Goal: Information Seeking & Learning: Learn about a topic

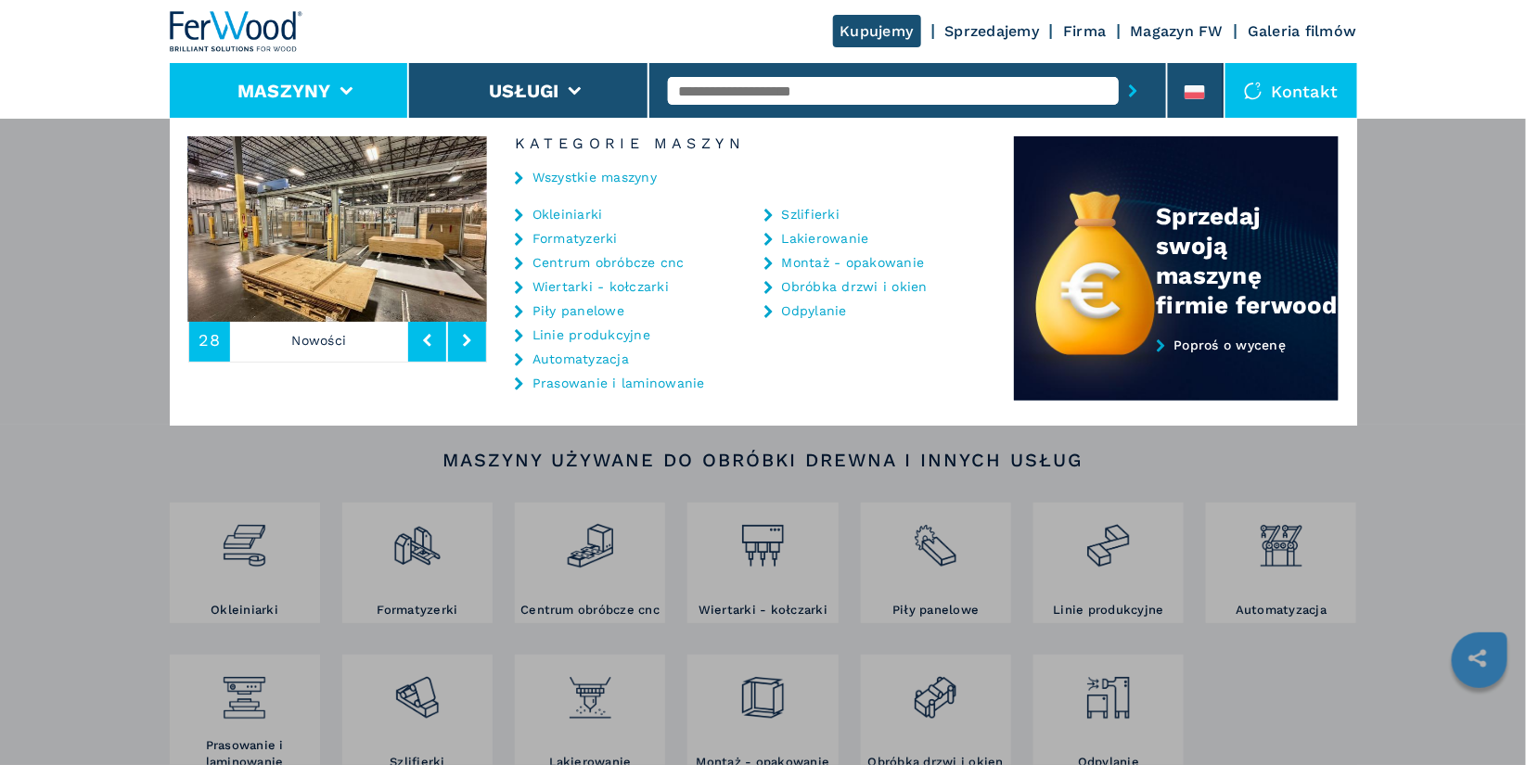
click at [598, 262] on link "Centrum obróbcze cnc" at bounding box center [608, 262] width 152 height 13
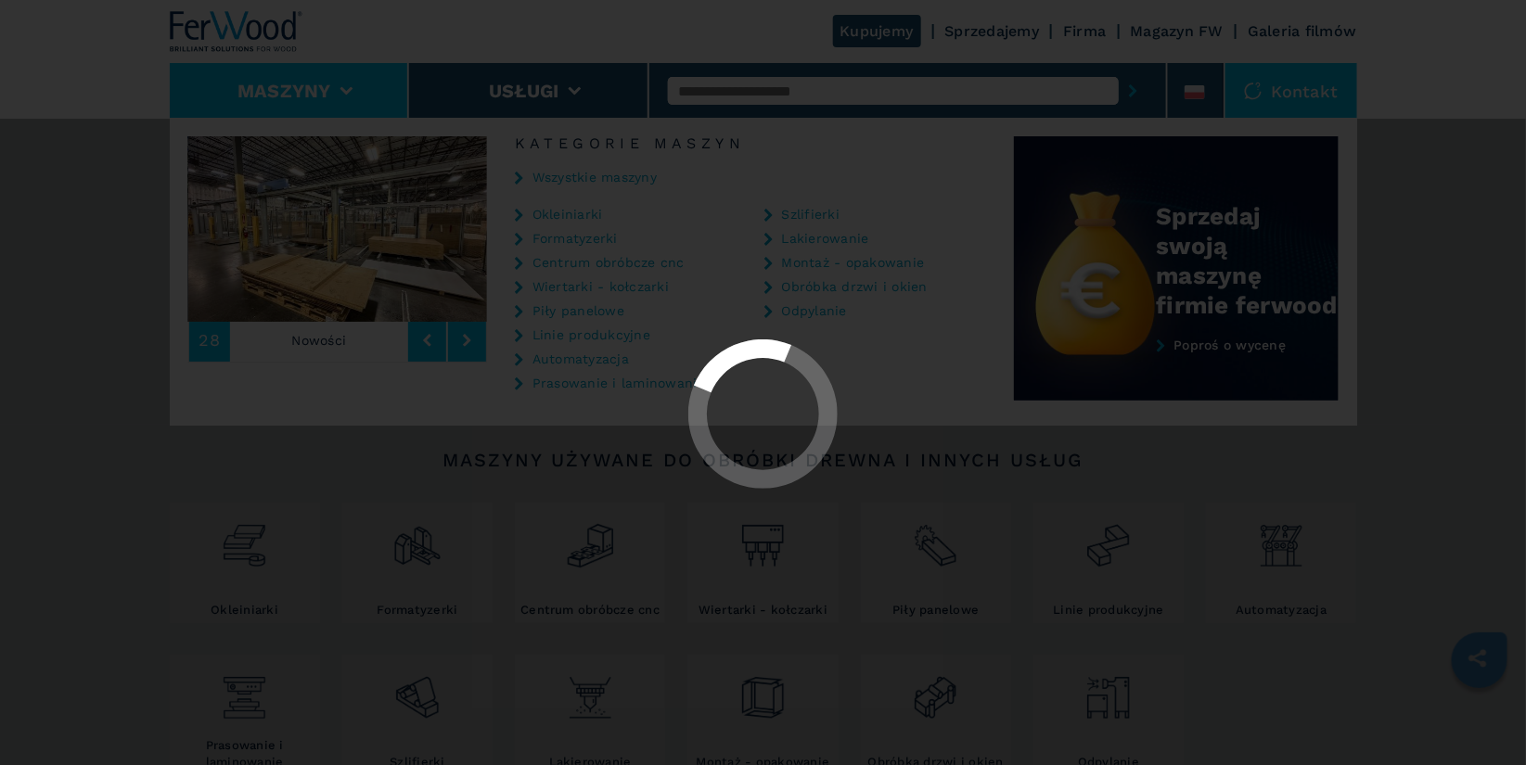
select select "**********"
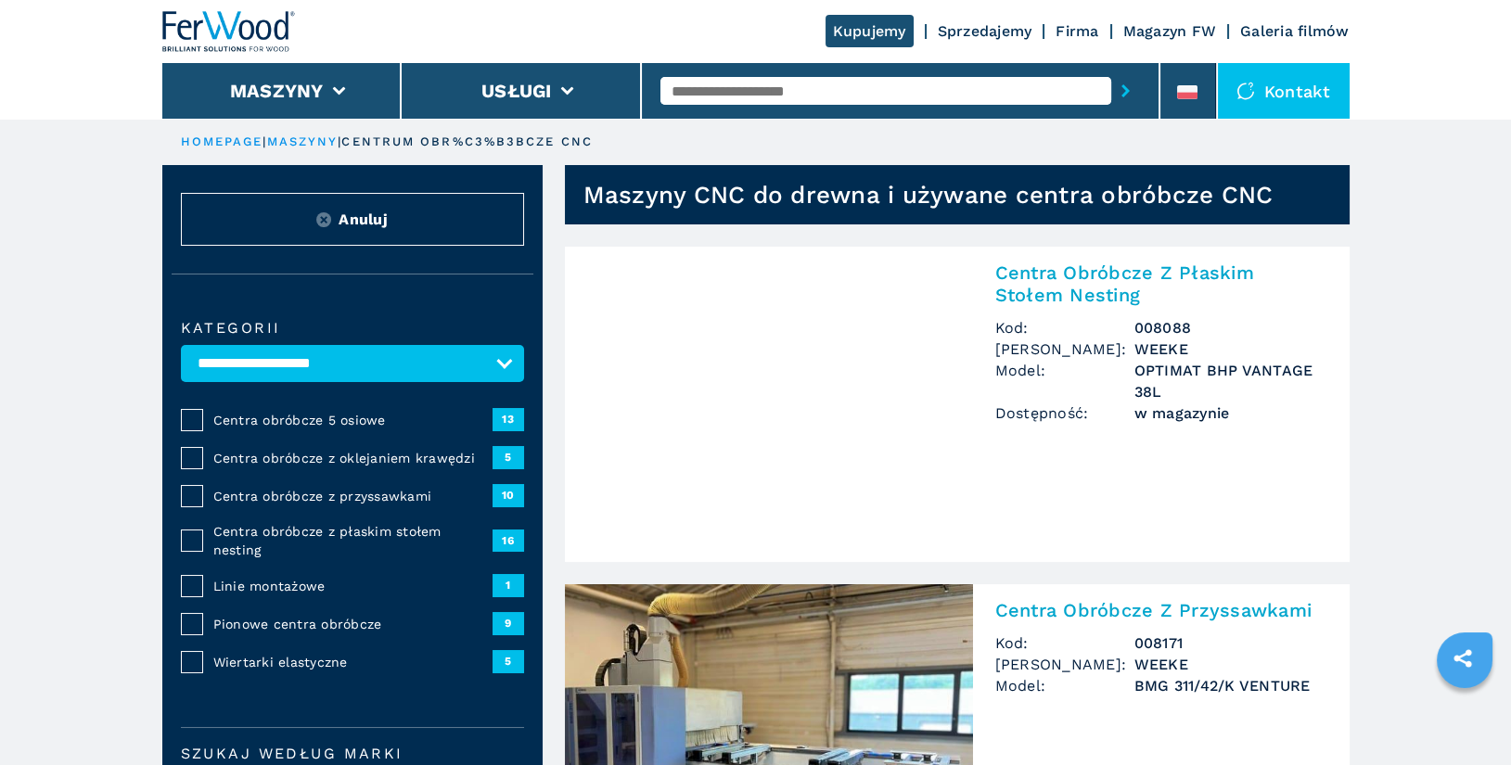
click at [357, 461] on span "Centra obróbcze z oklejaniem krawędzi" at bounding box center [352, 458] width 279 height 19
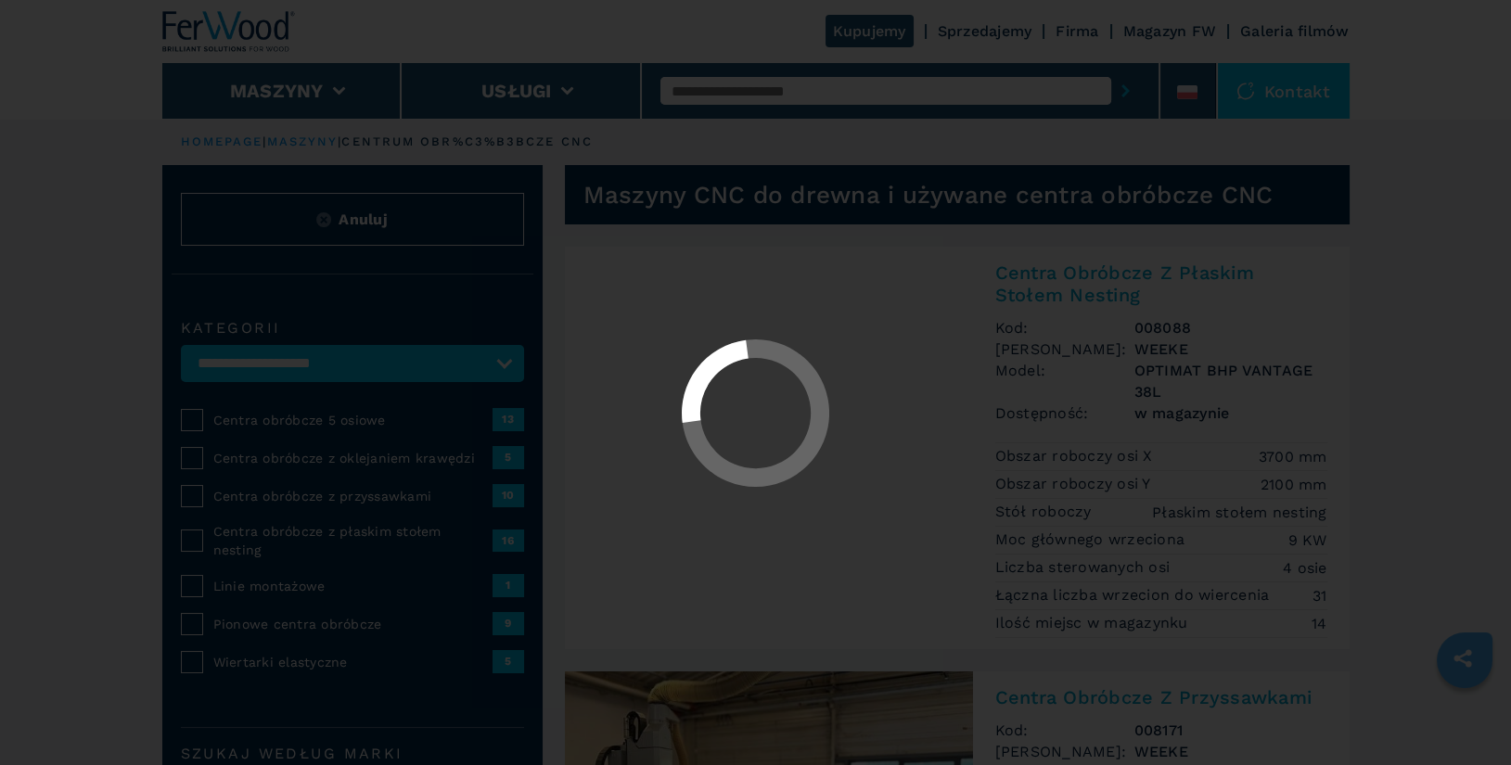
select select "**********"
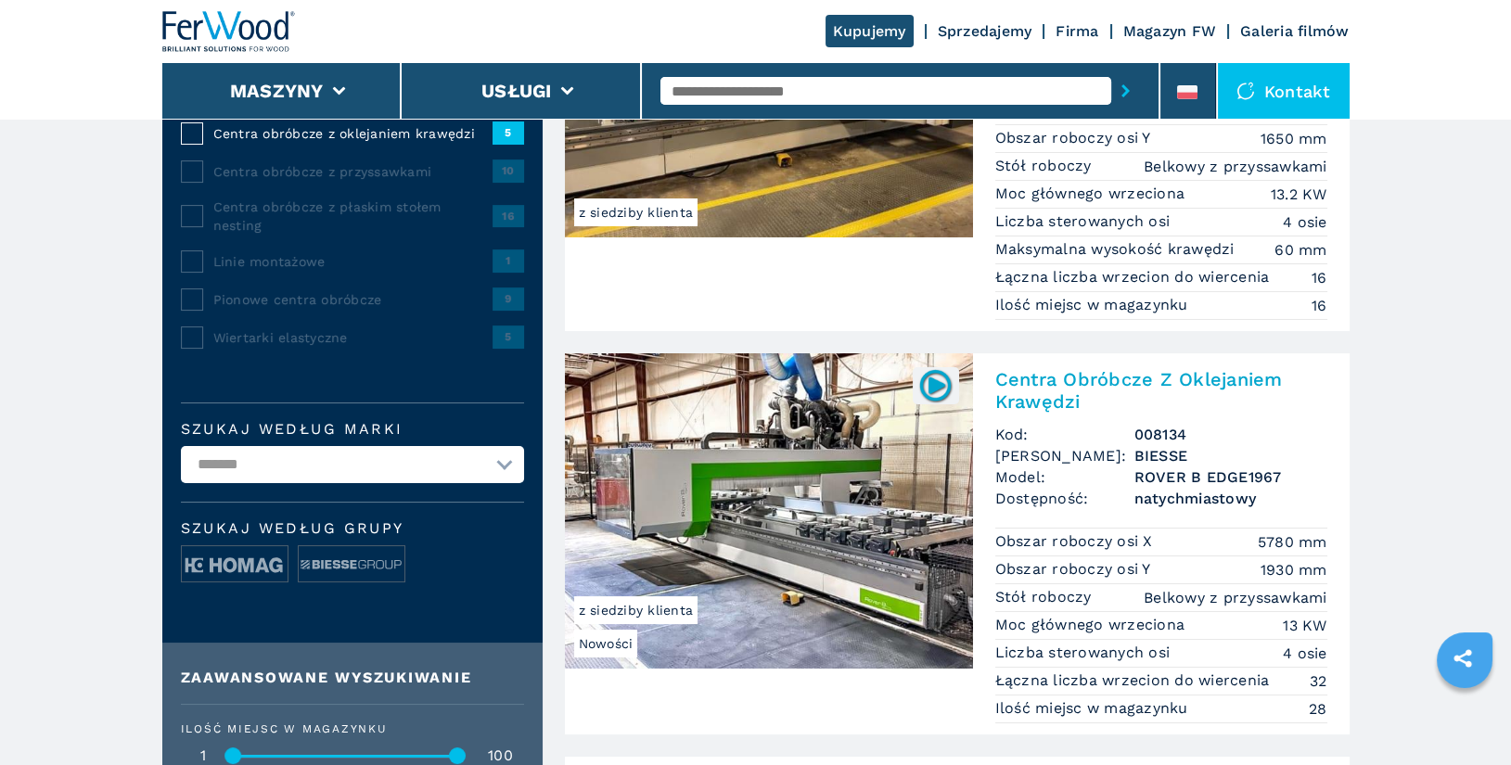
scroll to position [361, 0]
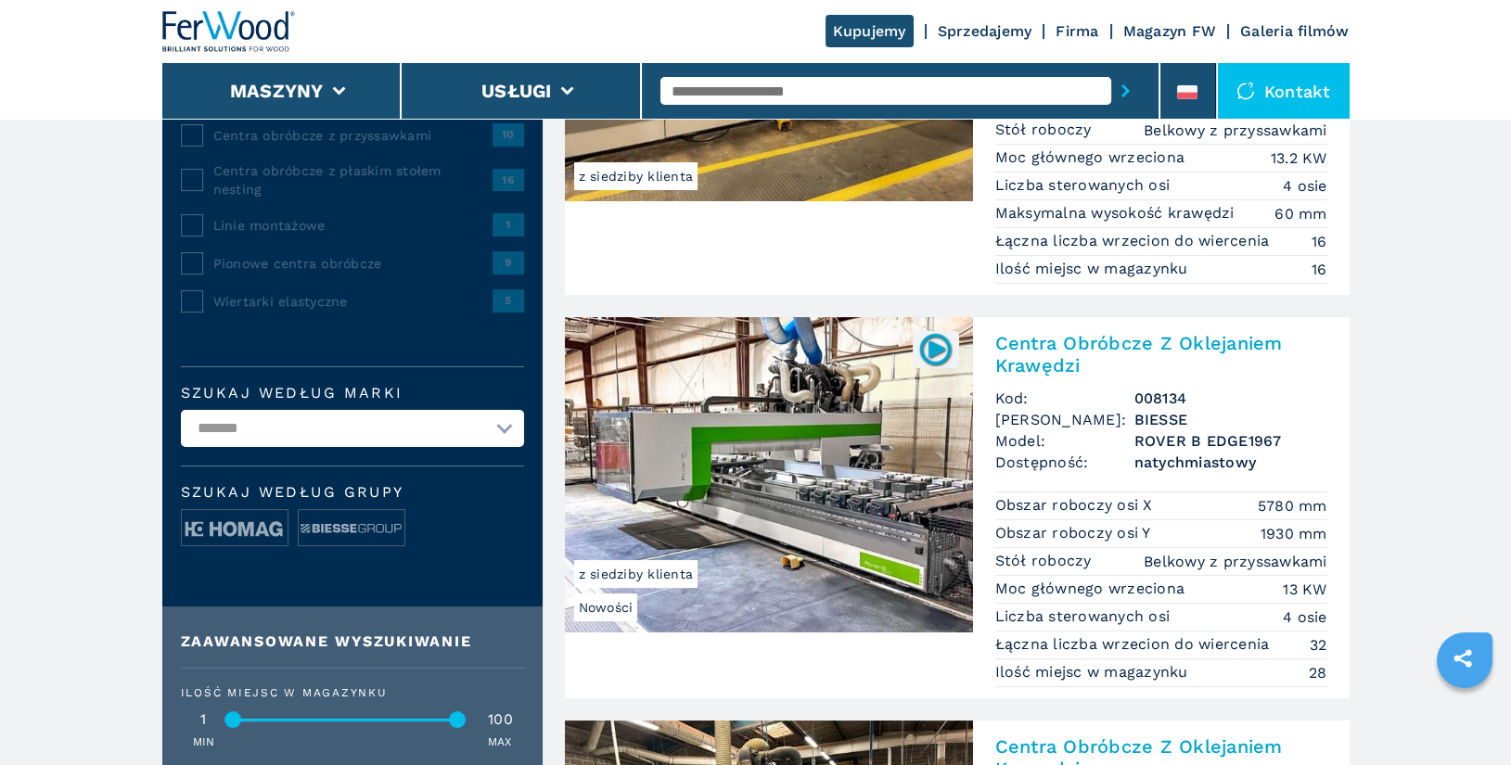
click at [1107, 342] on h2 "Centra Obróbcze Z Oklejaniem Krawędzi" at bounding box center [1161, 354] width 332 height 45
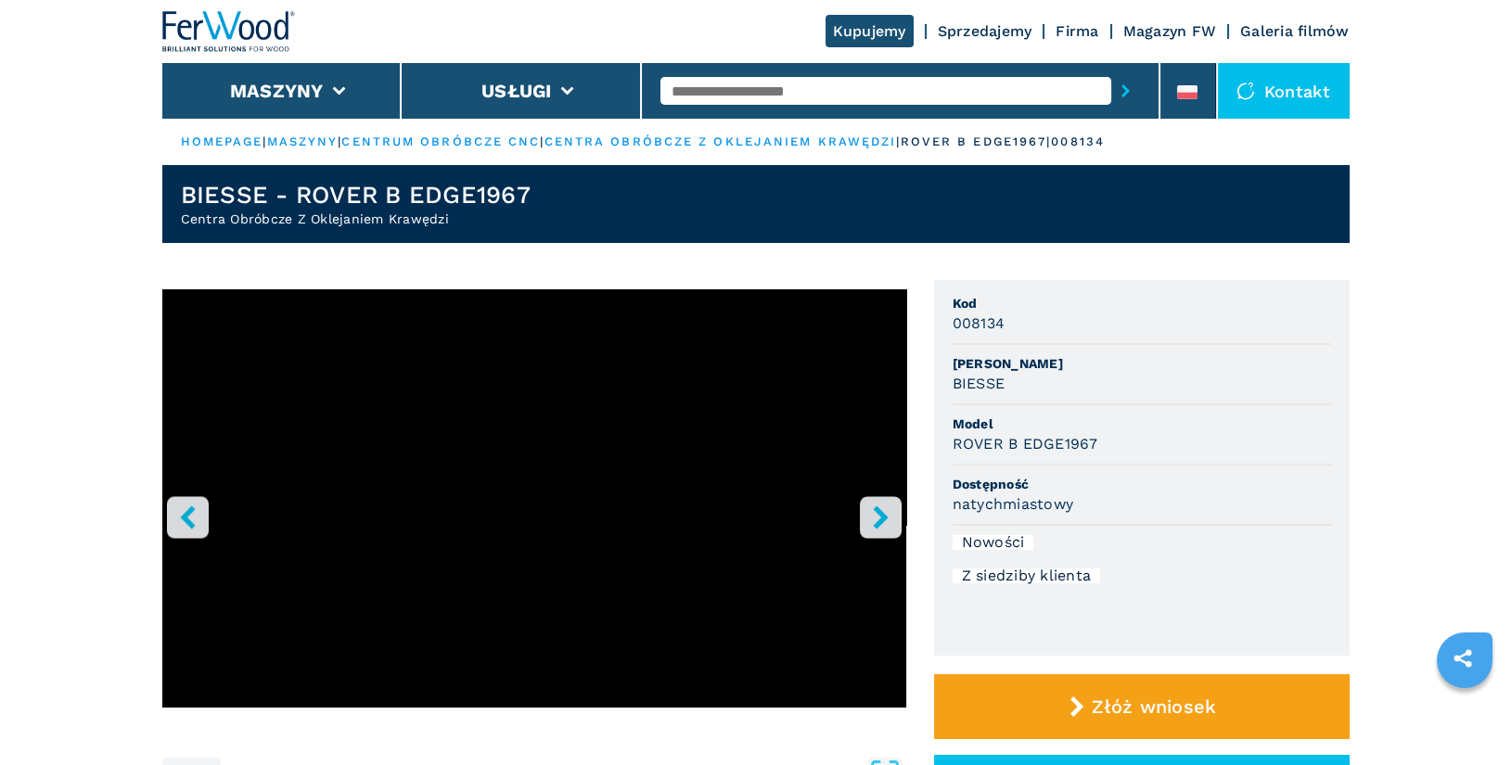
click at [890, 516] on icon "right-button" at bounding box center [880, 516] width 23 height 23
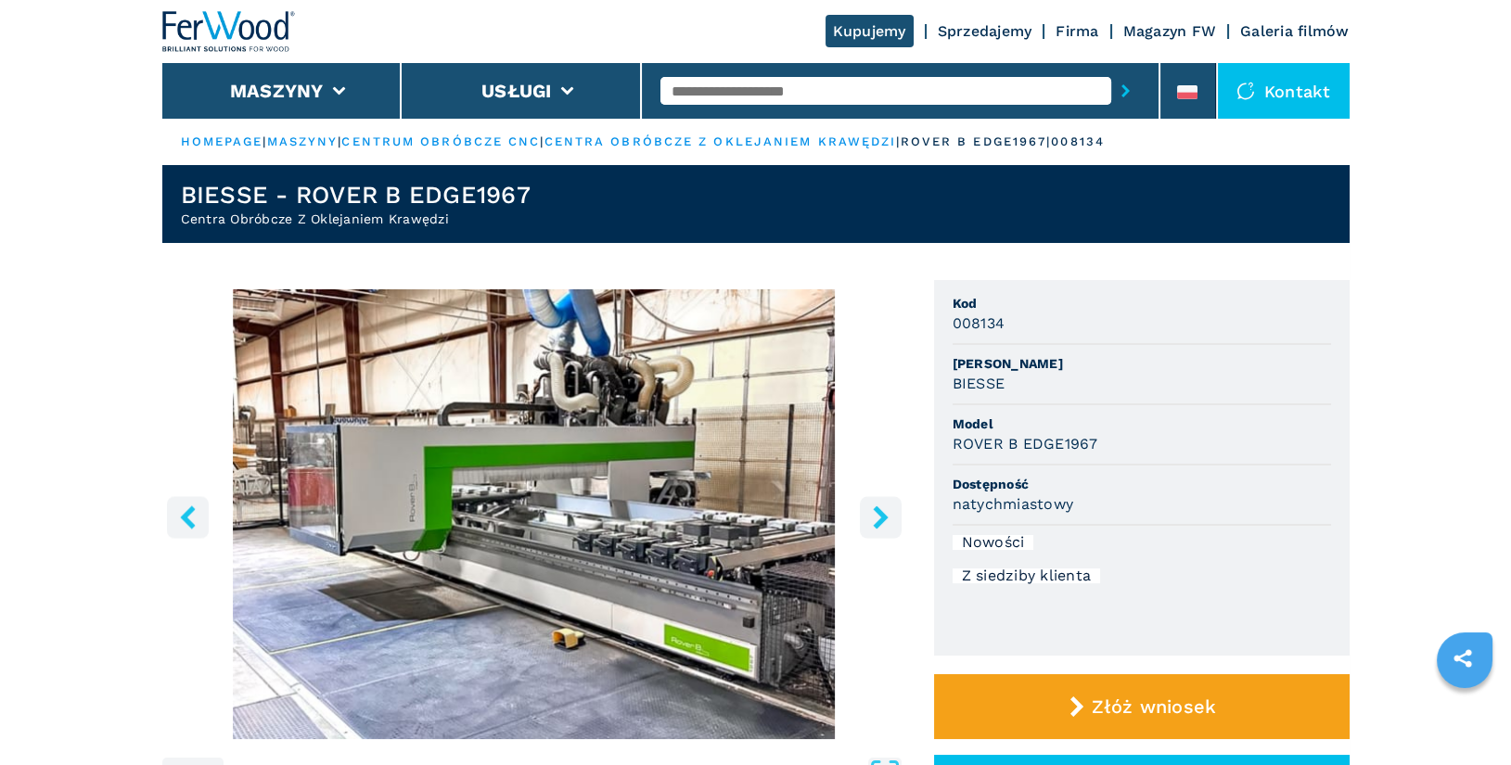
click at [879, 518] on icon "right-button" at bounding box center [880, 516] width 15 height 23
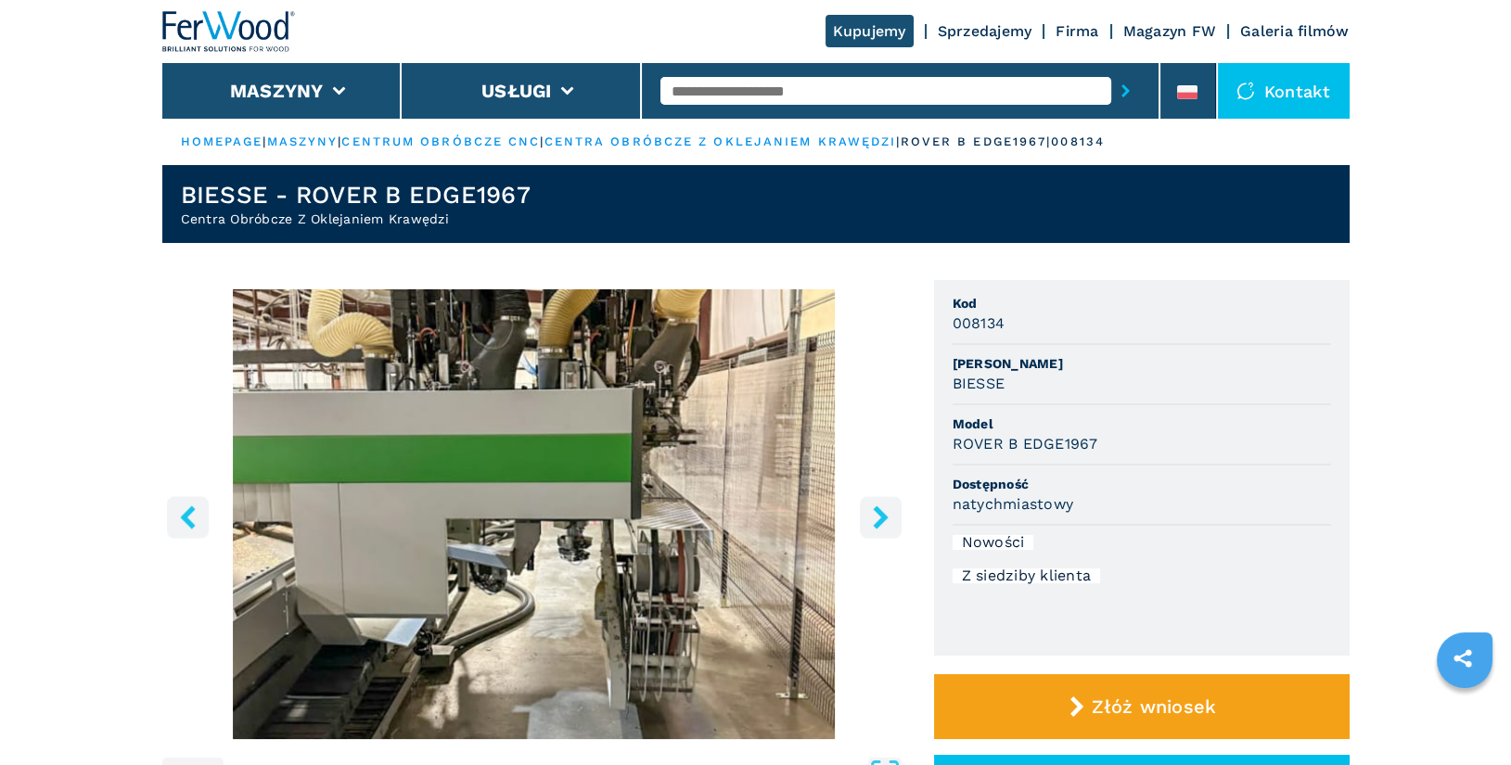
click at [879, 518] on icon "right-button" at bounding box center [880, 516] width 15 height 23
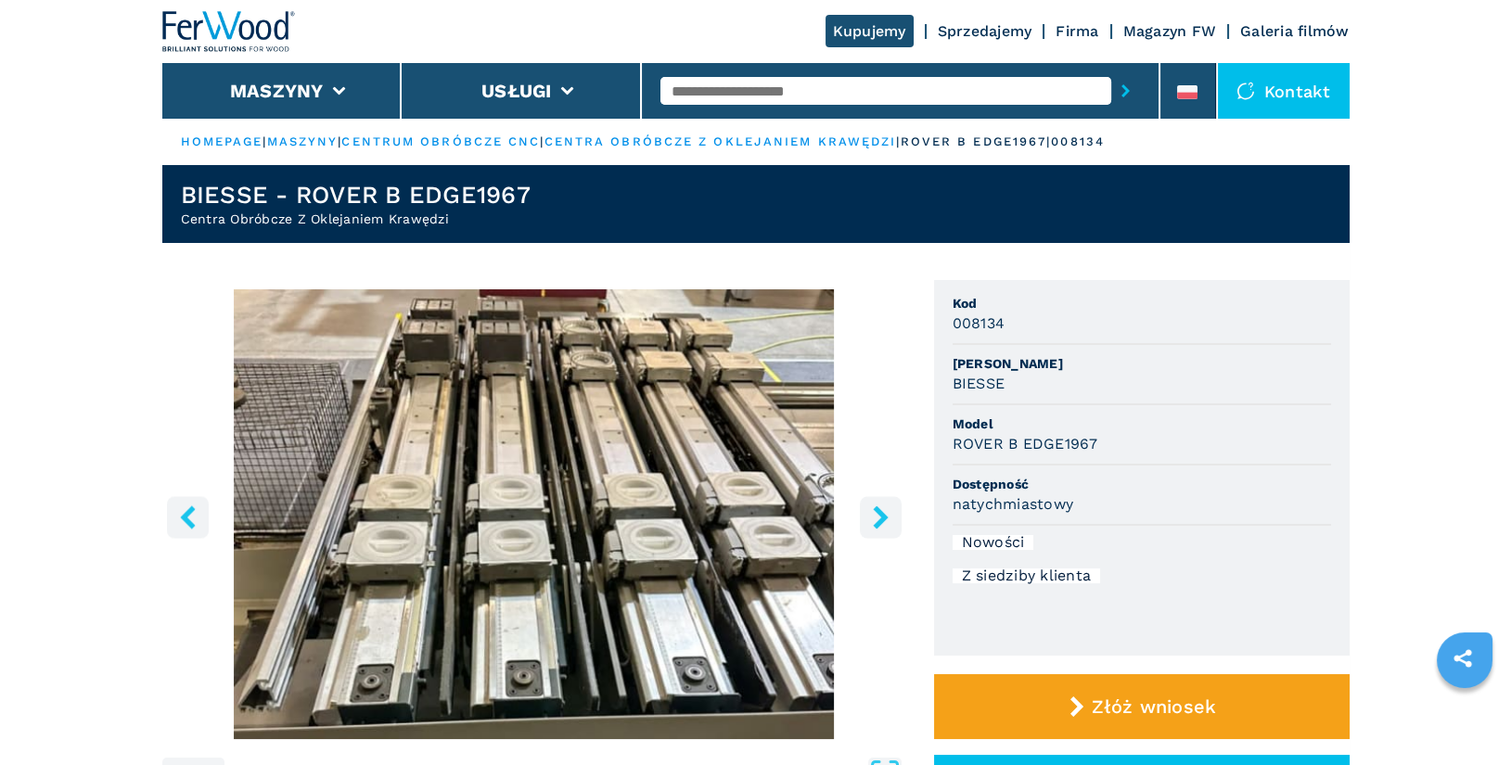
click at [879, 518] on icon "right-button" at bounding box center [880, 516] width 15 height 23
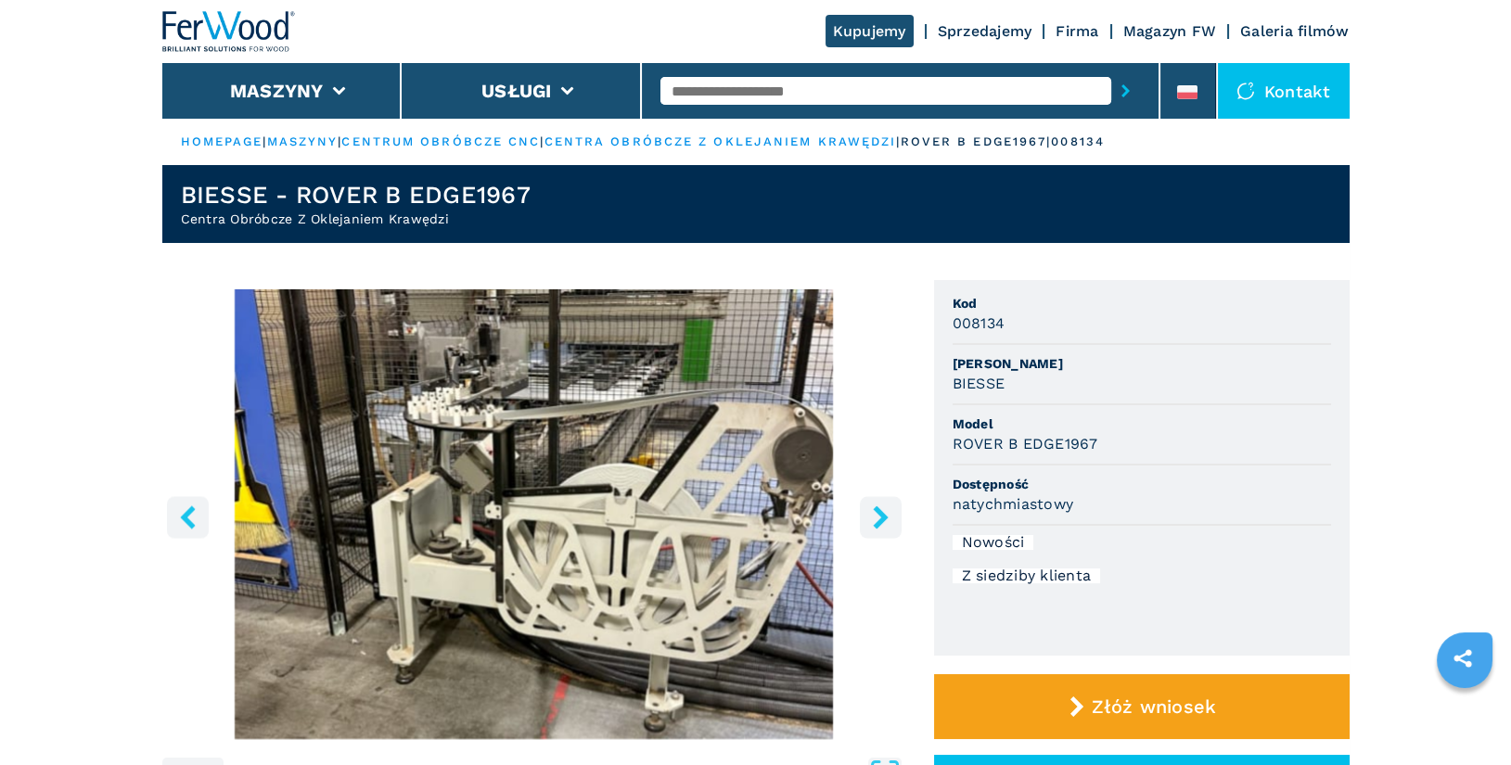
click at [879, 518] on icon "right-button" at bounding box center [880, 516] width 15 height 23
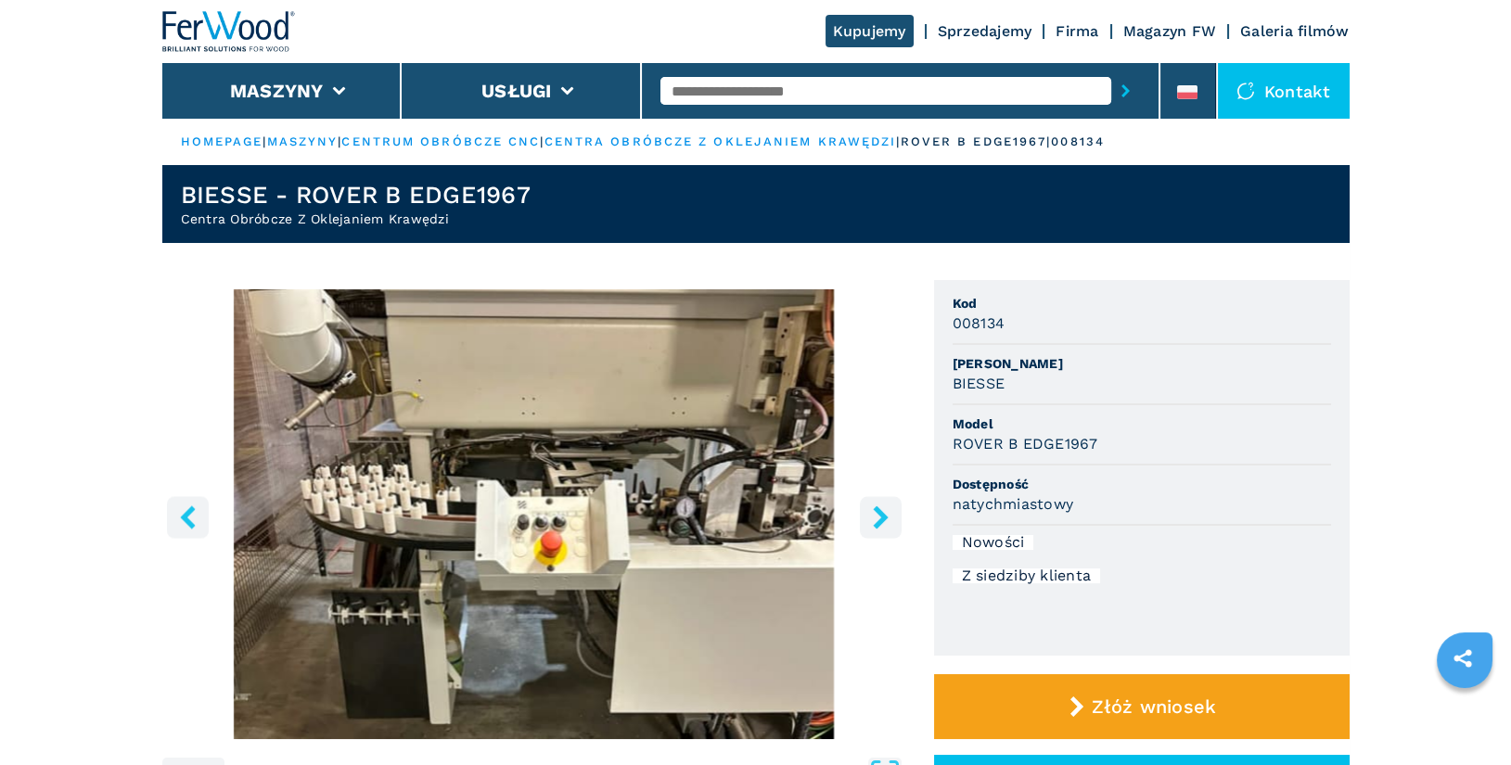
click at [879, 518] on icon "right-button" at bounding box center [880, 516] width 15 height 23
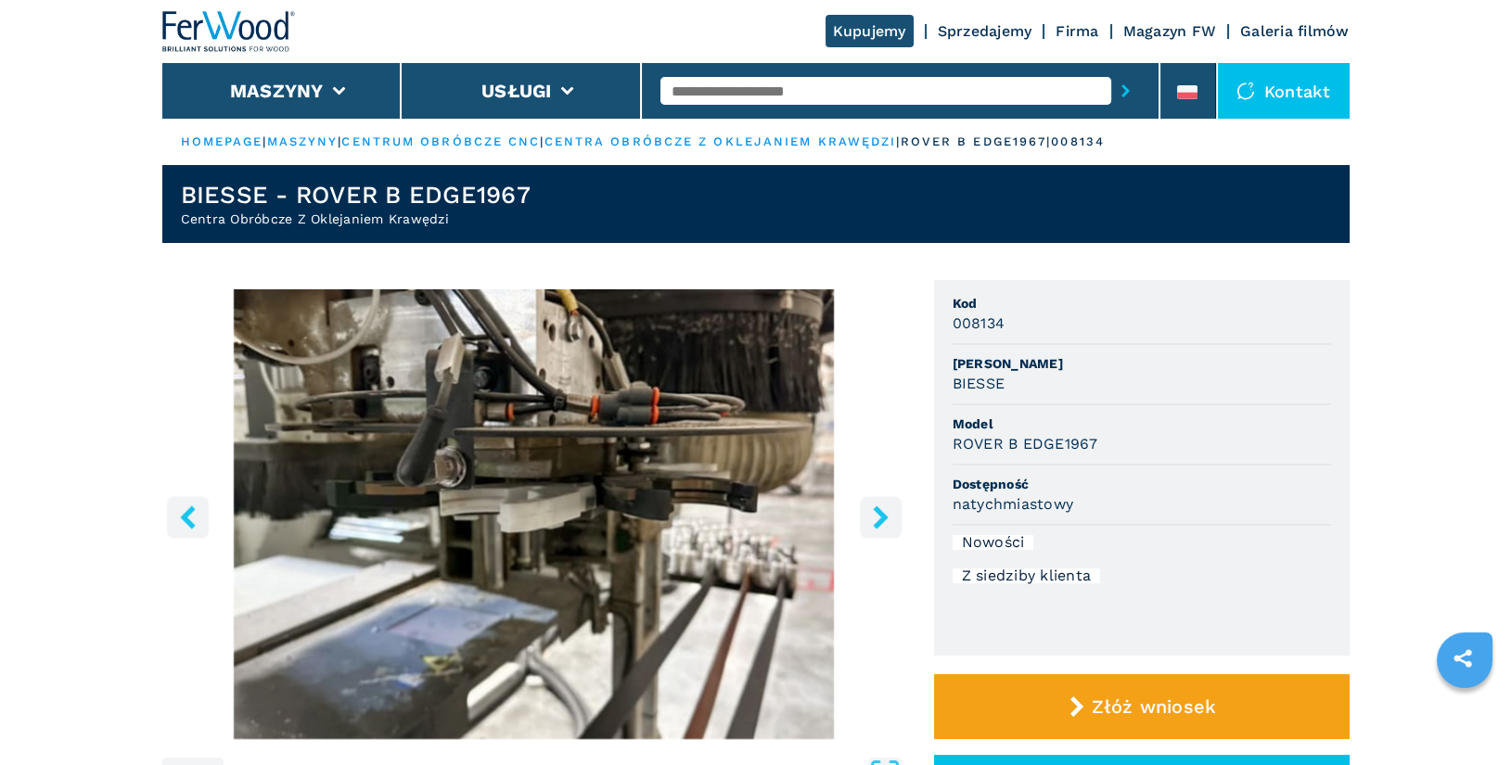
click at [879, 518] on icon "right-button" at bounding box center [880, 516] width 15 height 23
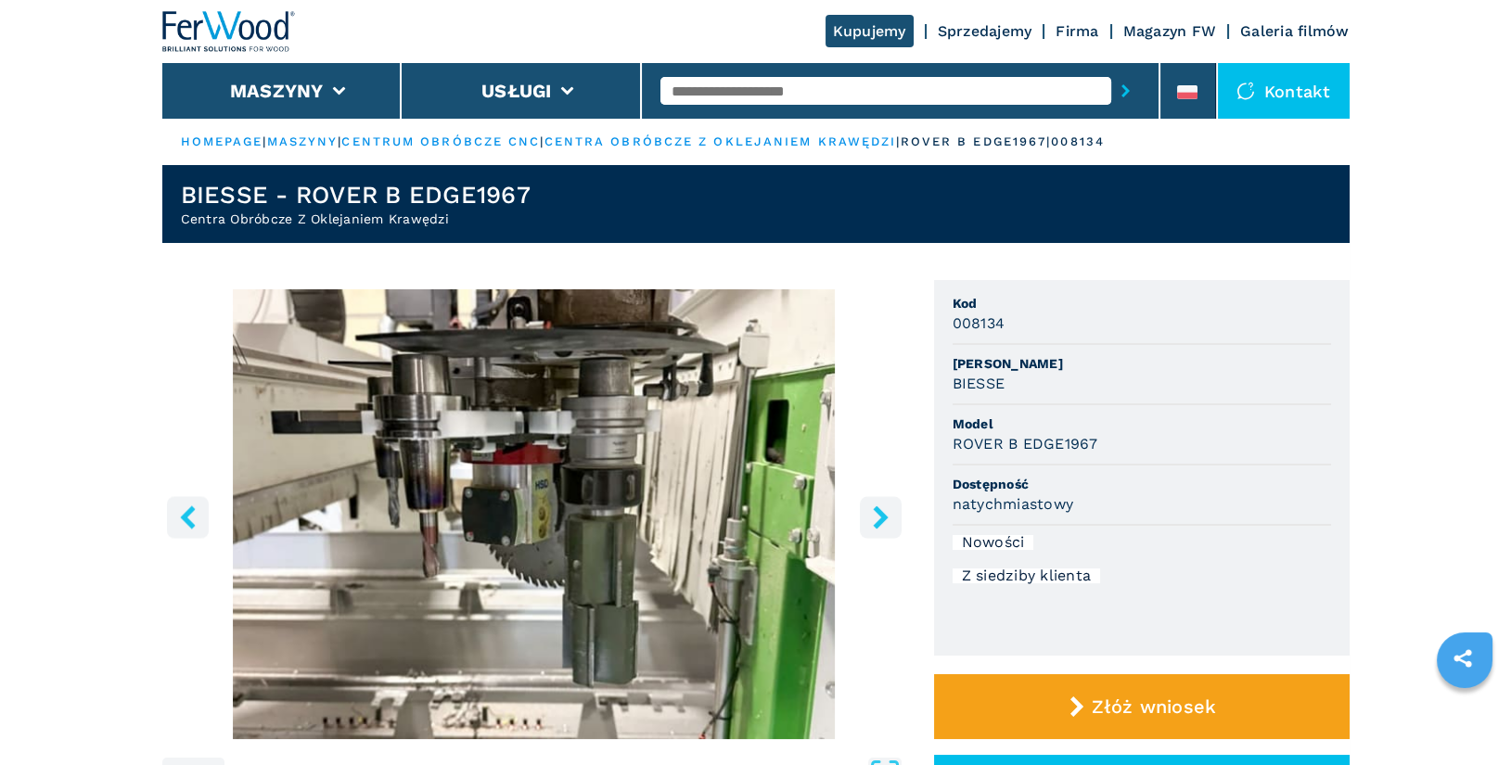
click at [879, 518] on icon "right-button" at bounding box center [880, 516] width 15 height 23
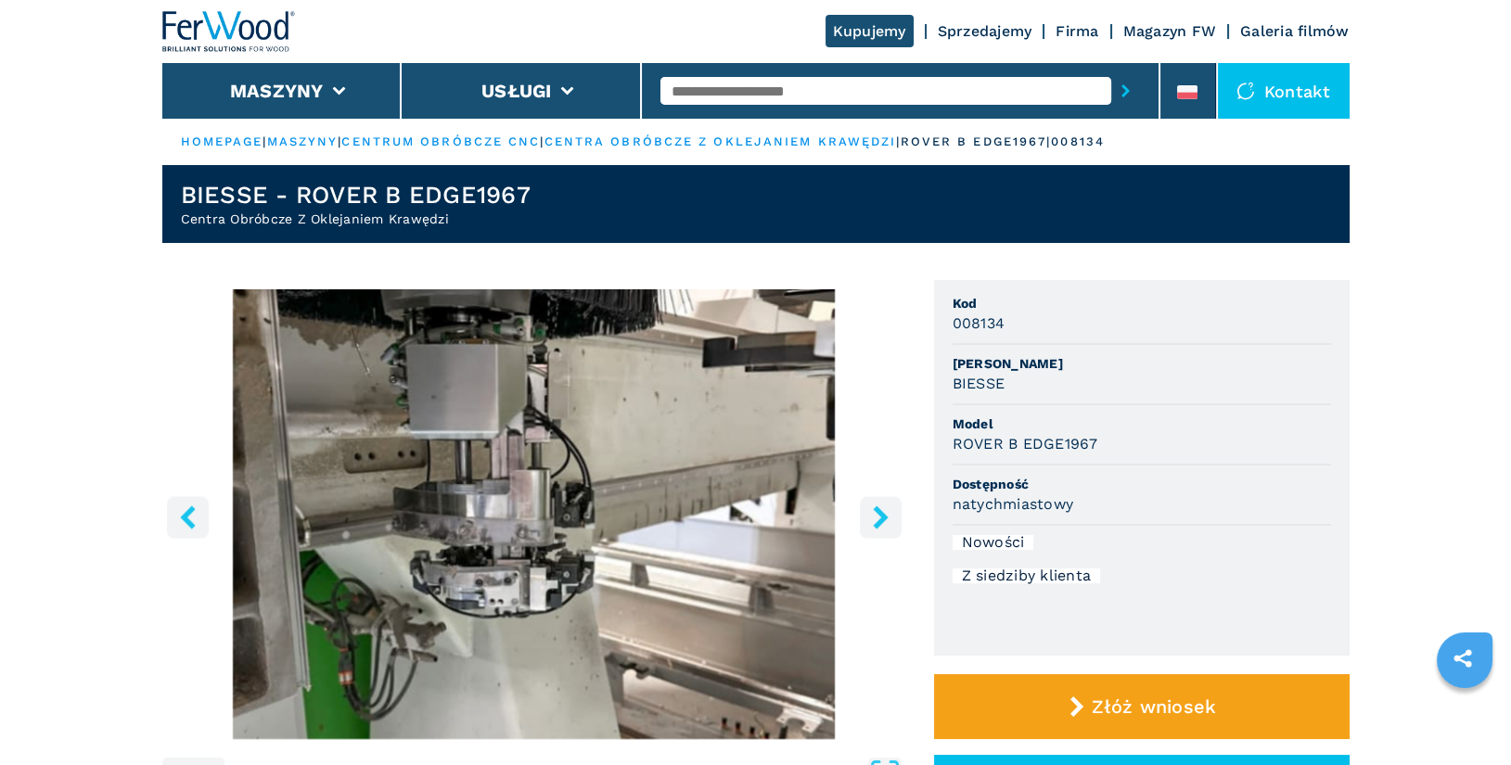
click at [879, 518] on icon "right-button" at bounding box center [880, 516] width 15 height 23
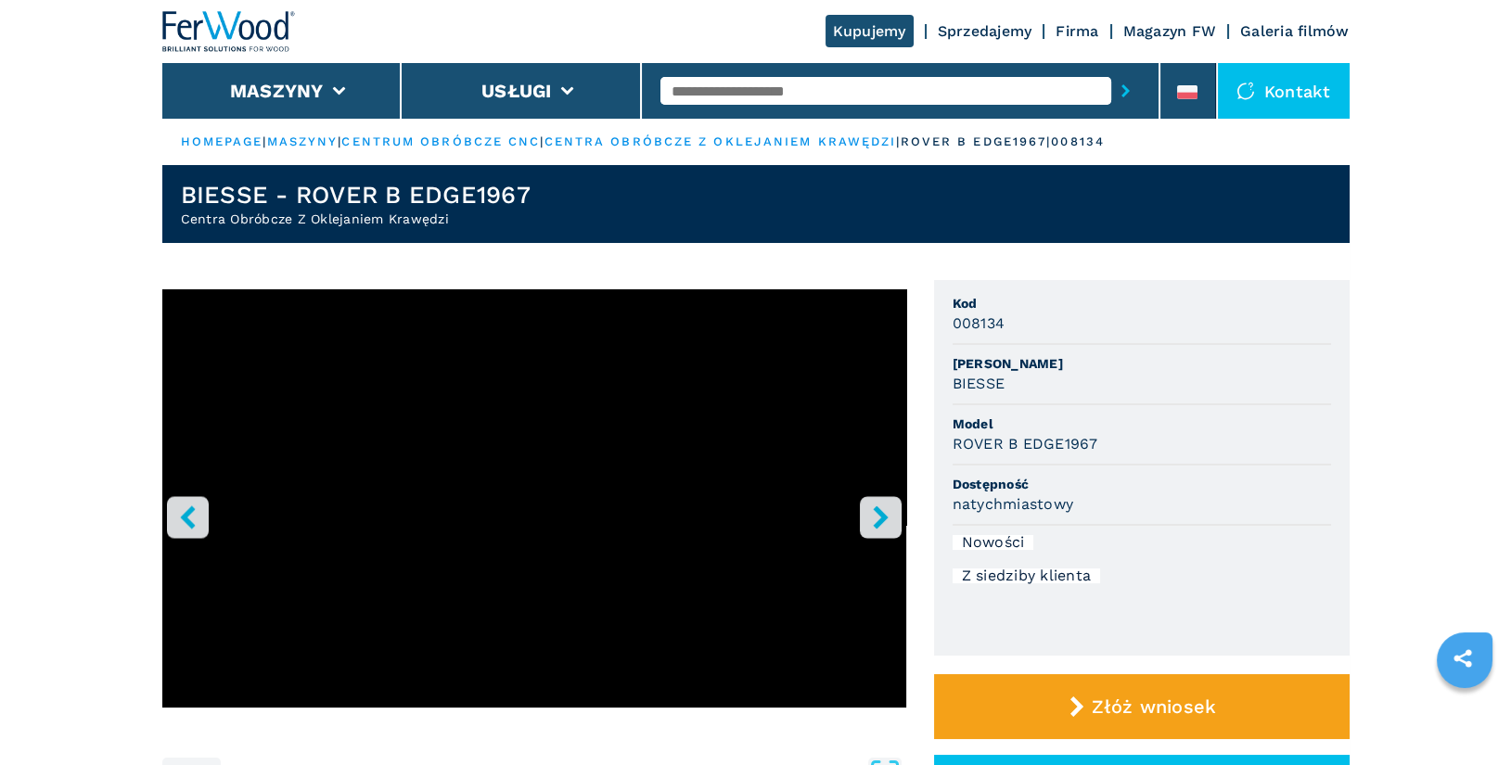
click at [879, 521] on icon "right-button" at bounding box center [880, 516] width 15 height 23
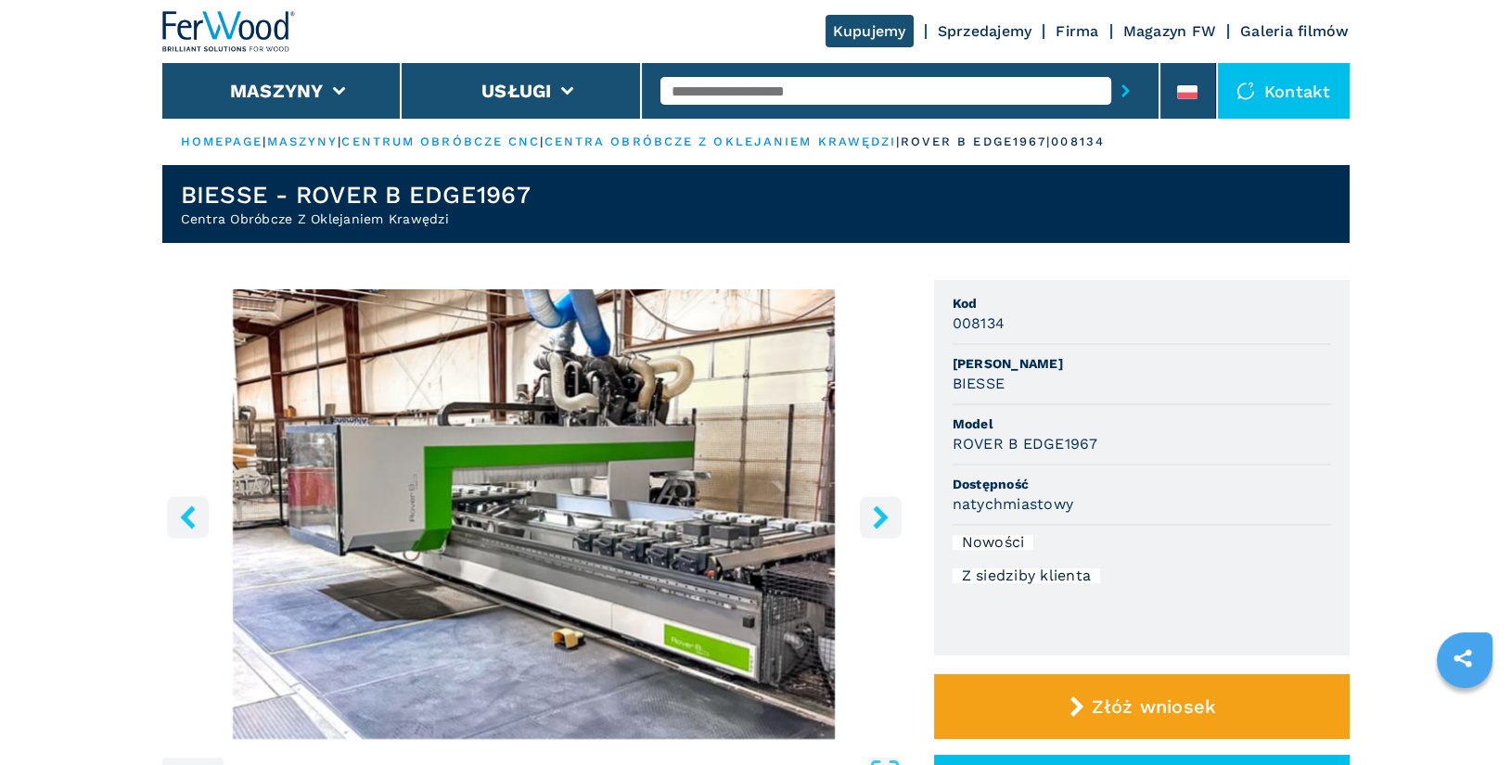
click at [879, 521] on icon "right-button" at bounding box center [880, 516] width 15 height 23
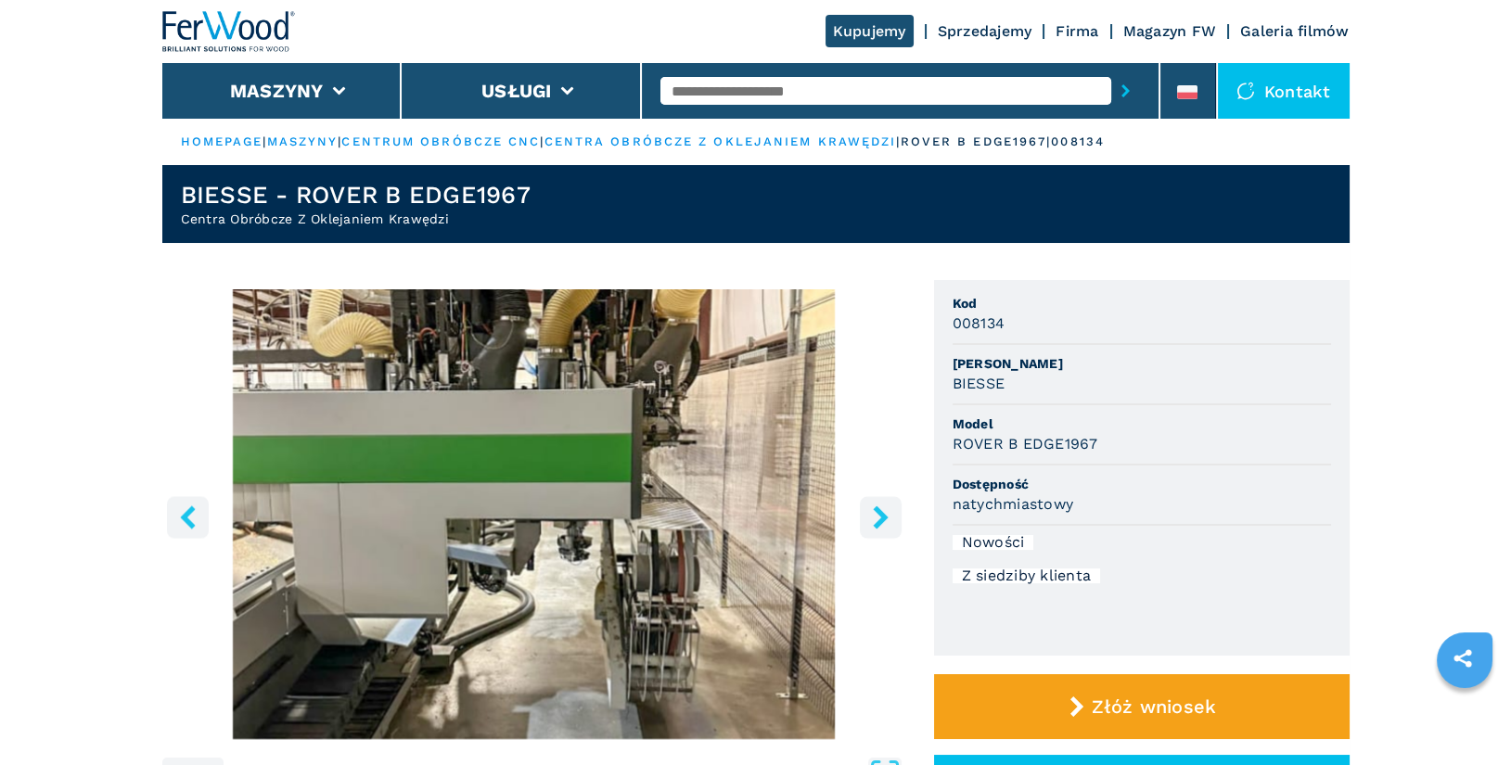
click at [876, 520] on icon "right-button" at bounding box center [880, 516] width 15 height 23
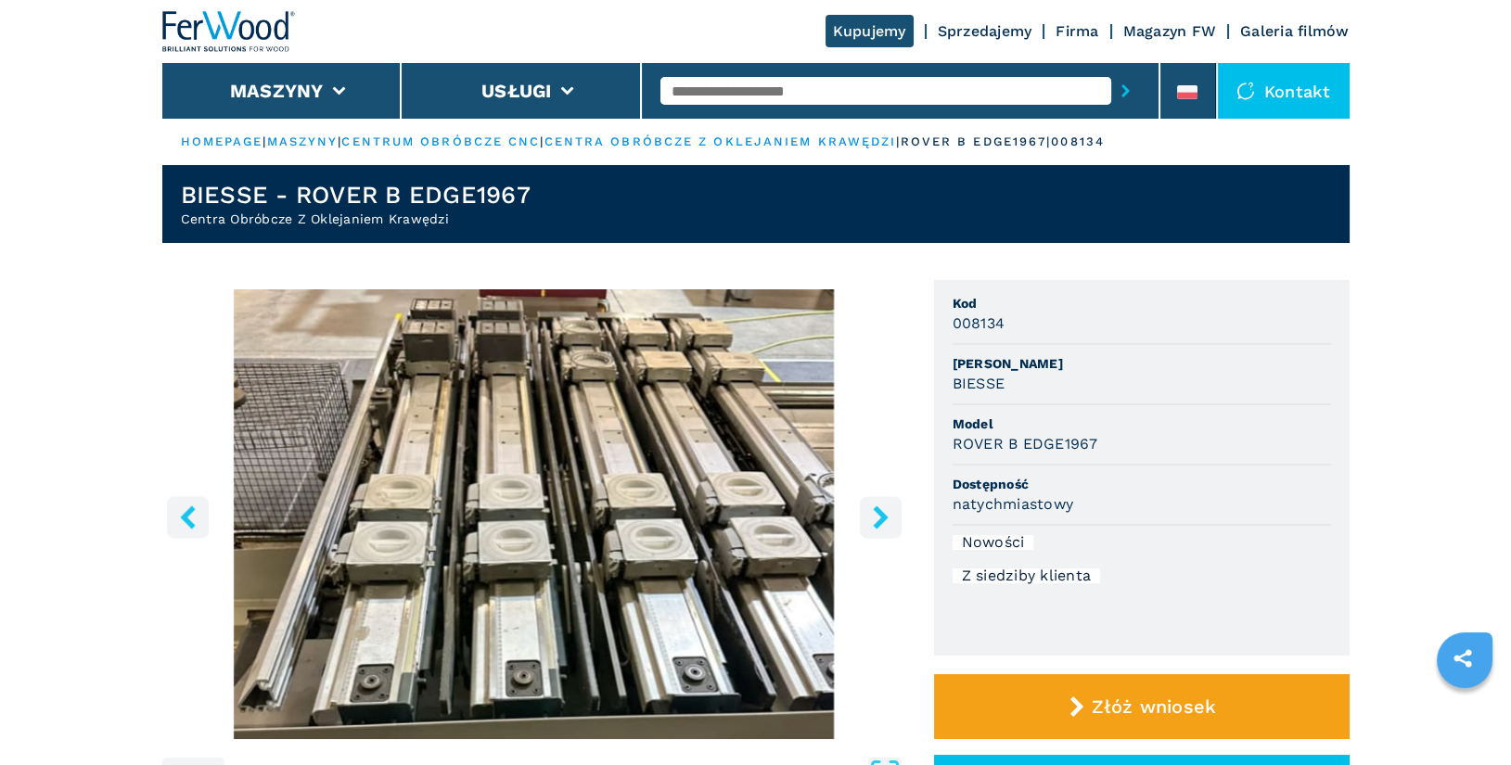
click at [876, 520] on icon "right-button" at bounding box center [880, 516] width 15 height 23
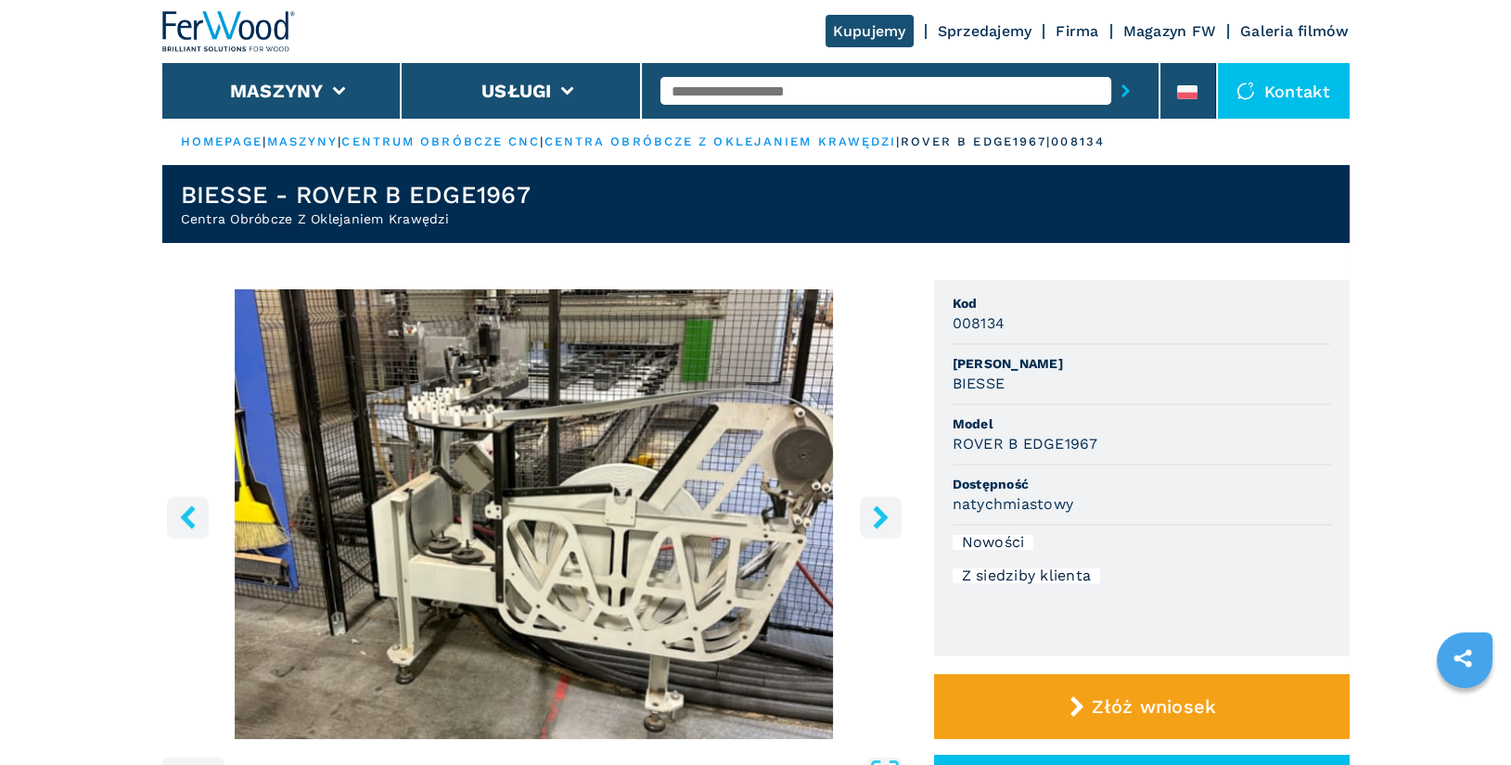
click at [877, 521] on icon "right-button" at bounding box center [880, 516] width 15 height 23
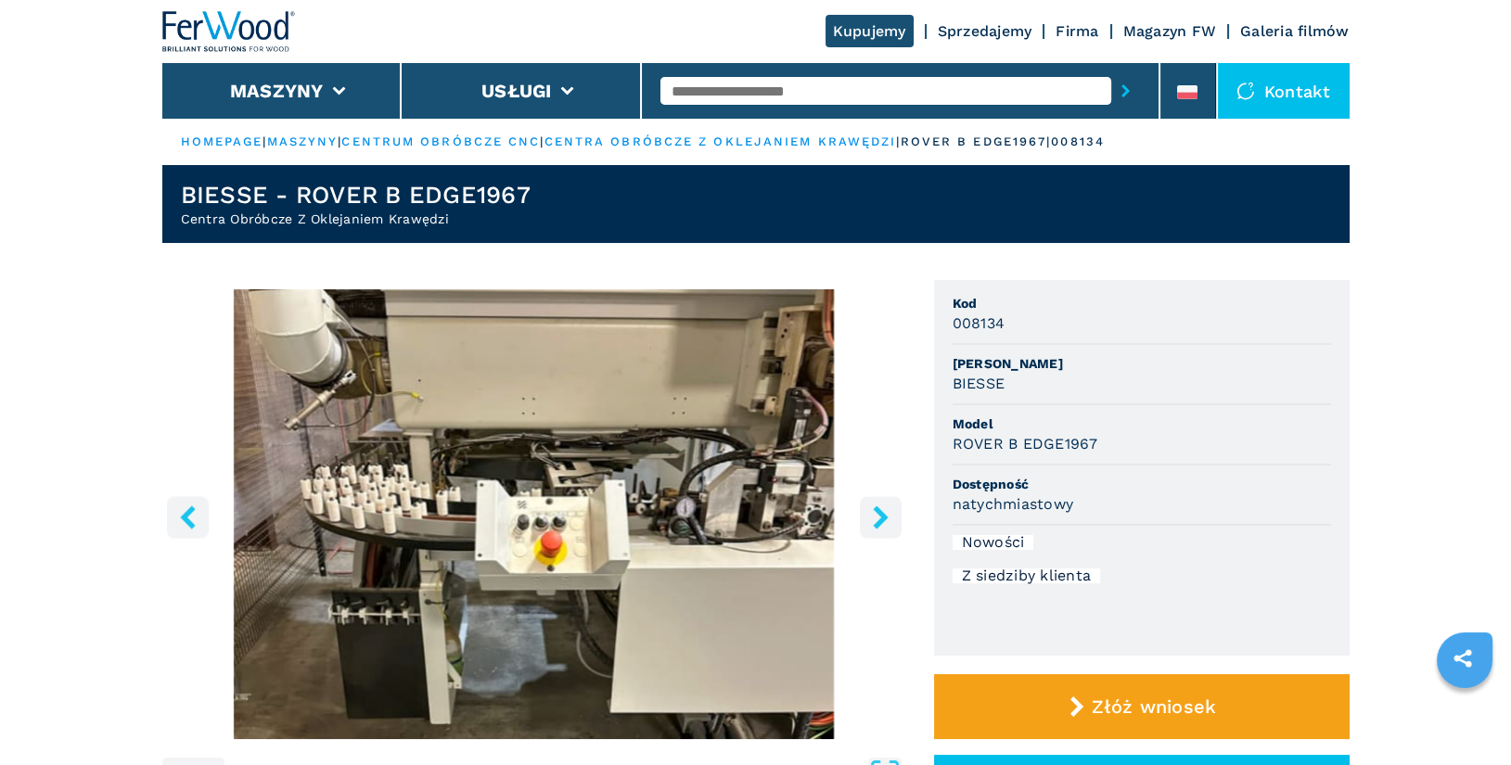
click at [877, 521] on icon "right-button" at bounding box center [880, 516] width 15 height 23
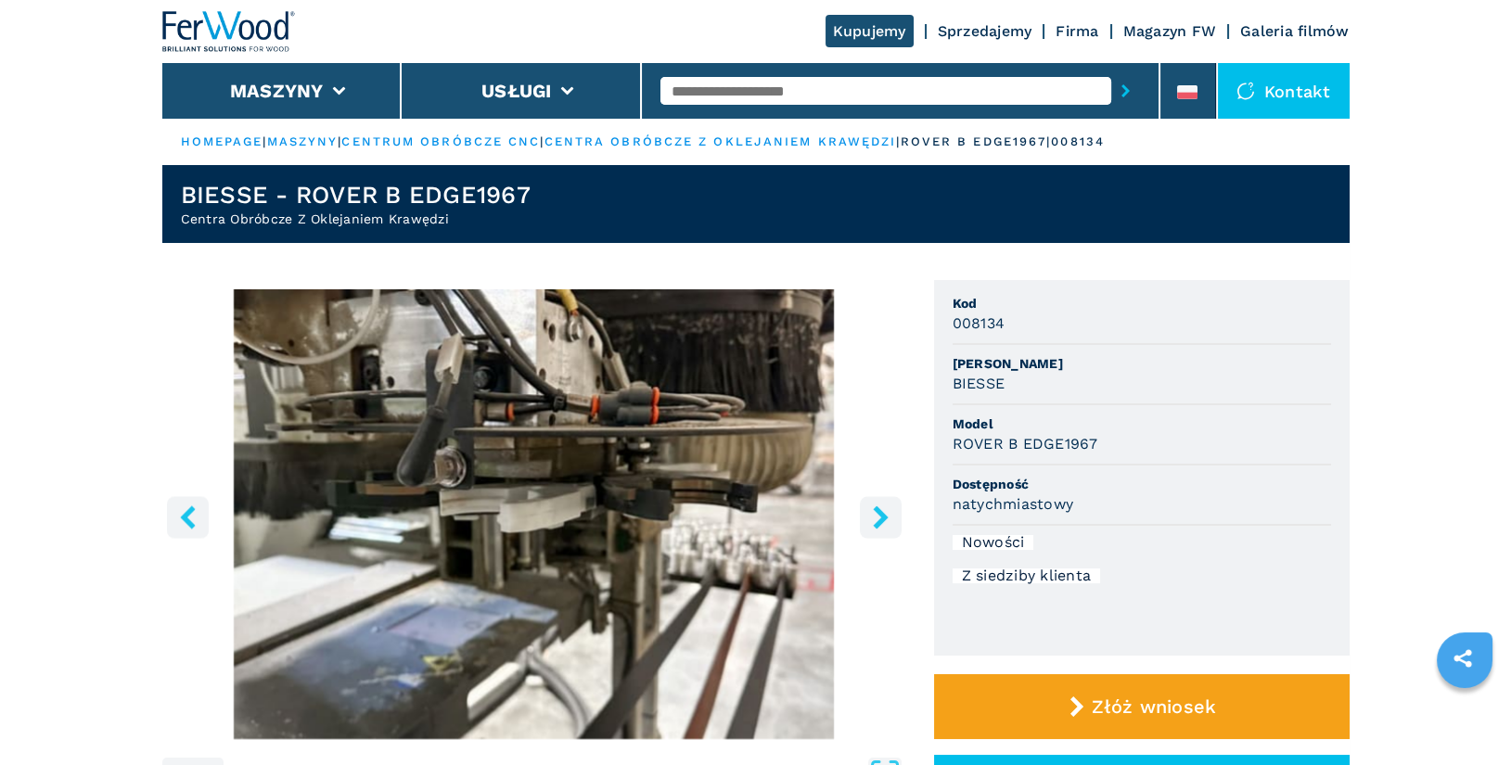
click at [877, 521] on icon "right-button" at bounding box center [880, 516] width 15 height 23
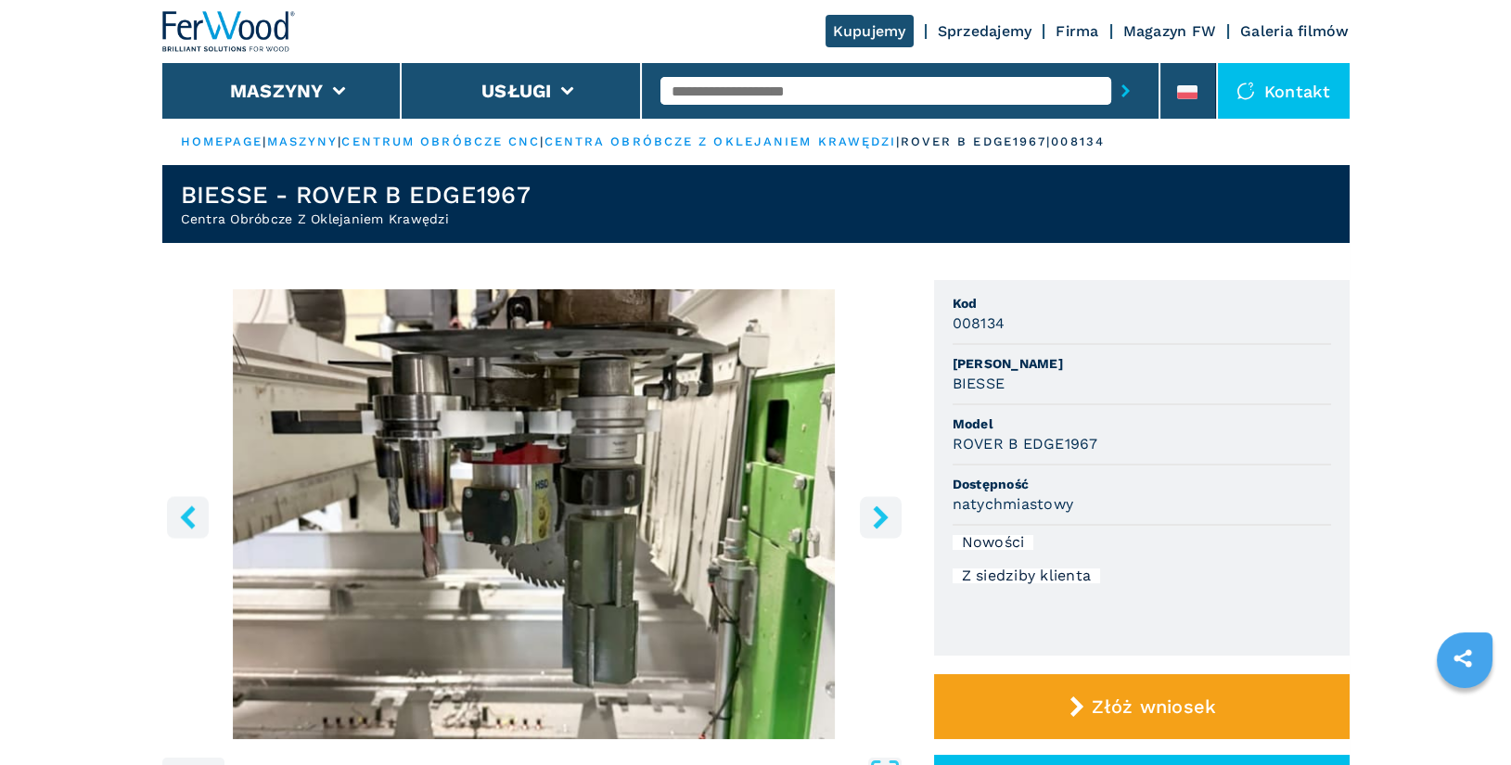
click at [877, 521] on icon "right-button" at bounding box center [880, 516] width 15 height 23
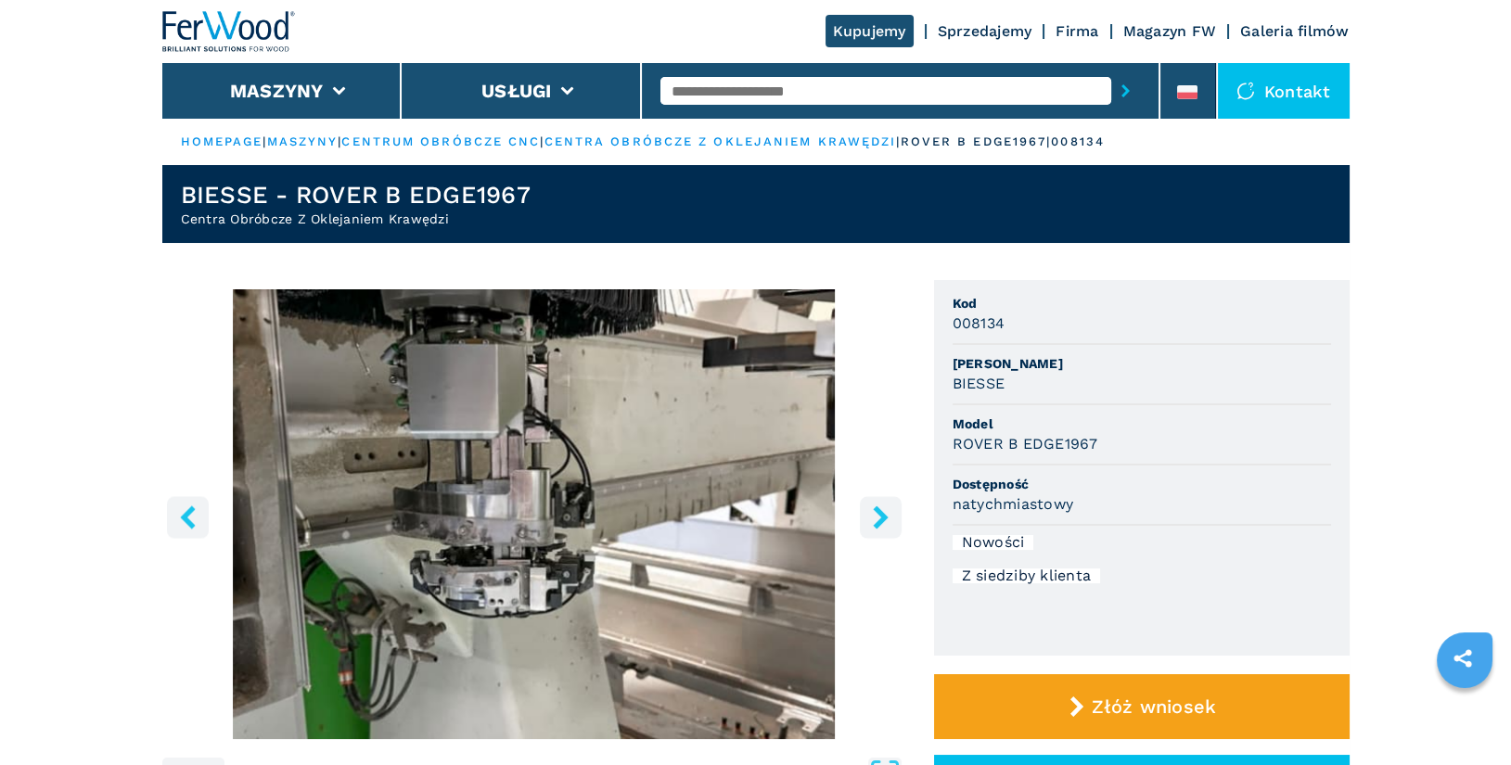
click at [877, 521] on icon "right-button" at bounding box center [880, 516] width 15 height 23
